Goal: Information Seeking & Learning: Learn about a topic

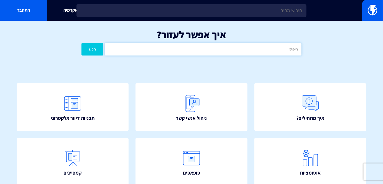
click at [251, 50] on input "text" at bounding box center [203, 49] width 196 height 12
type input "ש"
type input "נסתר"
click at [81, 43] on button "חפש" at bounding box center [92, 49] width 22 height 12
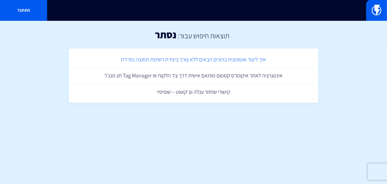
drag, startPoint x: 269, startPoint y: 64, endPoint x: 266, endPoint y: 62, distance: 3.8
click at [266, 62] on link "איך ליצור אוטומצית ברוכים הבאים ללא צורך ביצירת רשימת תפוצה נפרדת" at bounding box center [193, 59] width 244 height 16
